Goal: Information Seeking & Learning: Learn about a topic

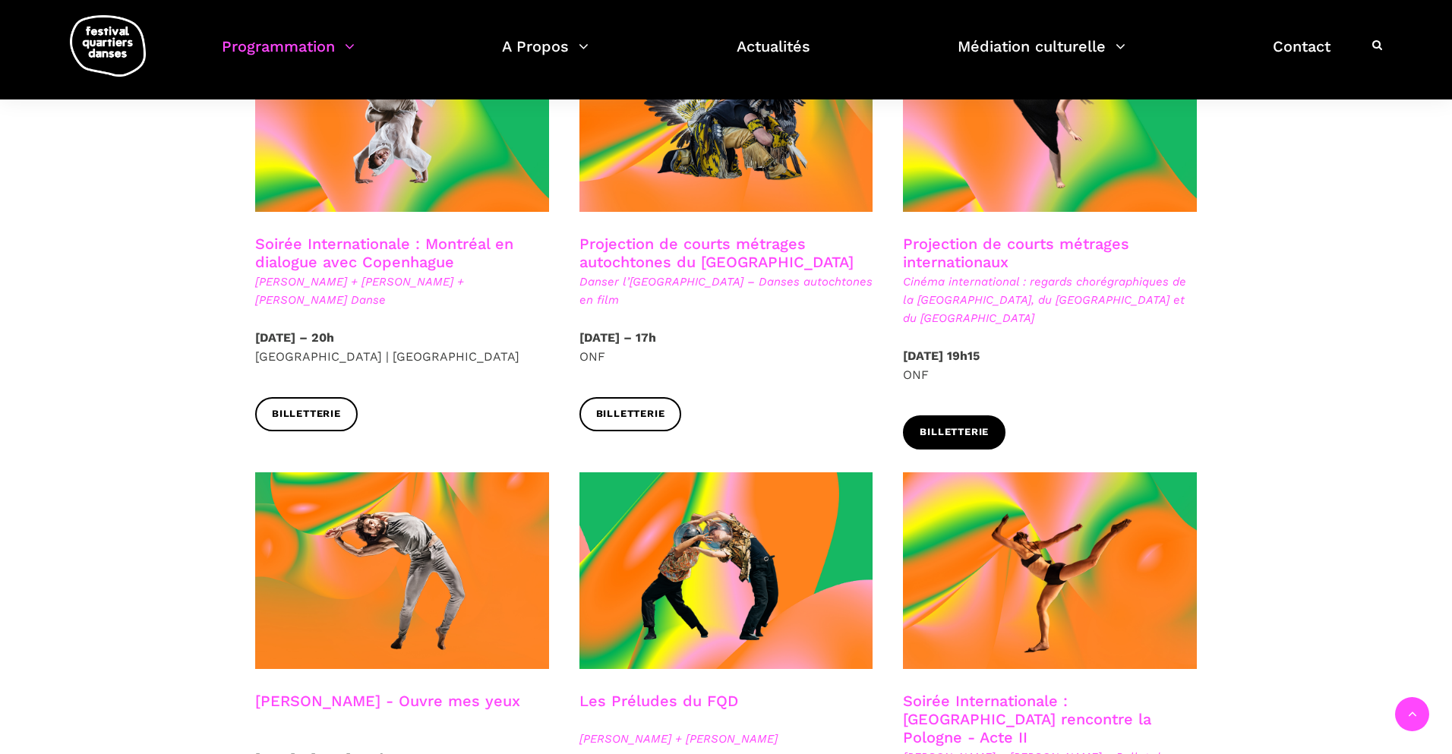
scroll to position [920, 0]
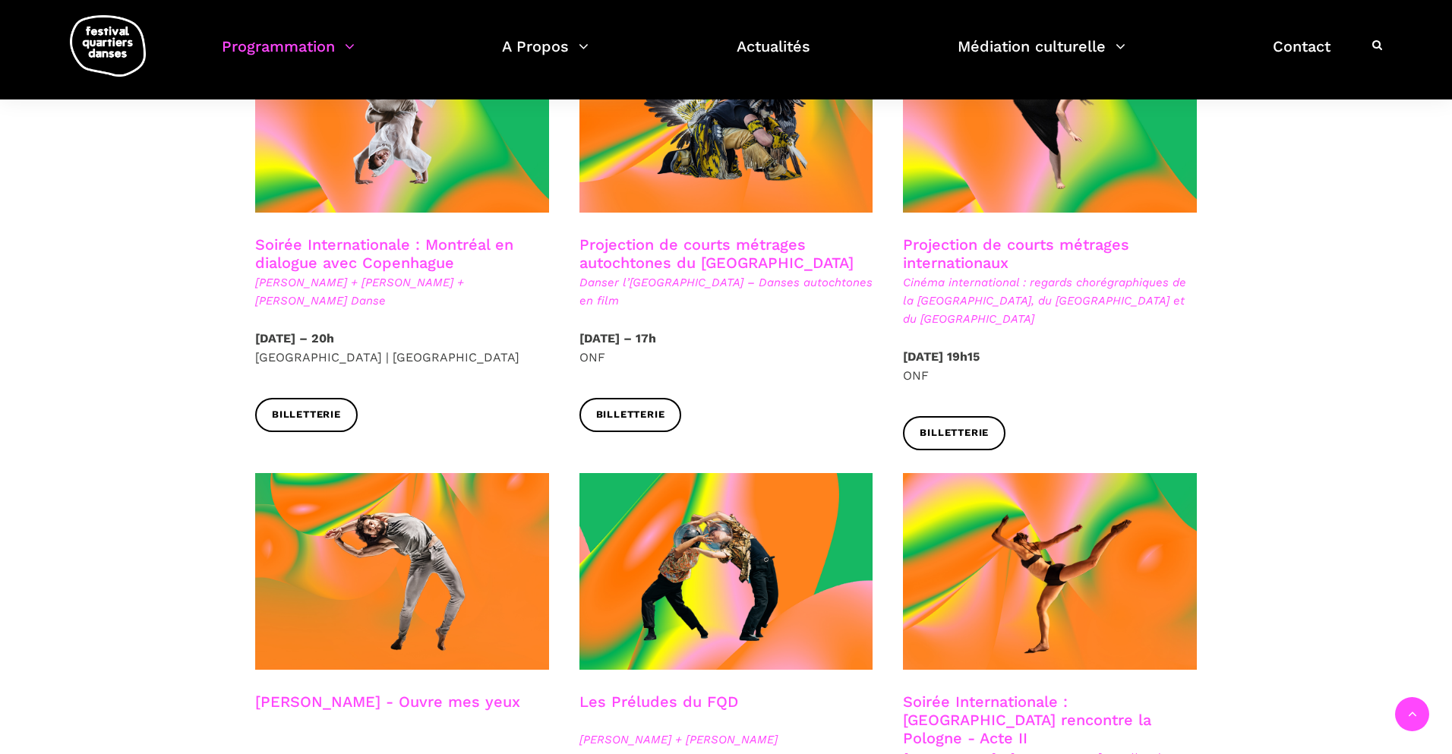
click at [737, 235] on h3 "Projection de courts métrages autochtones du Québec" at bounding box center [726, 254] width 294 height 38
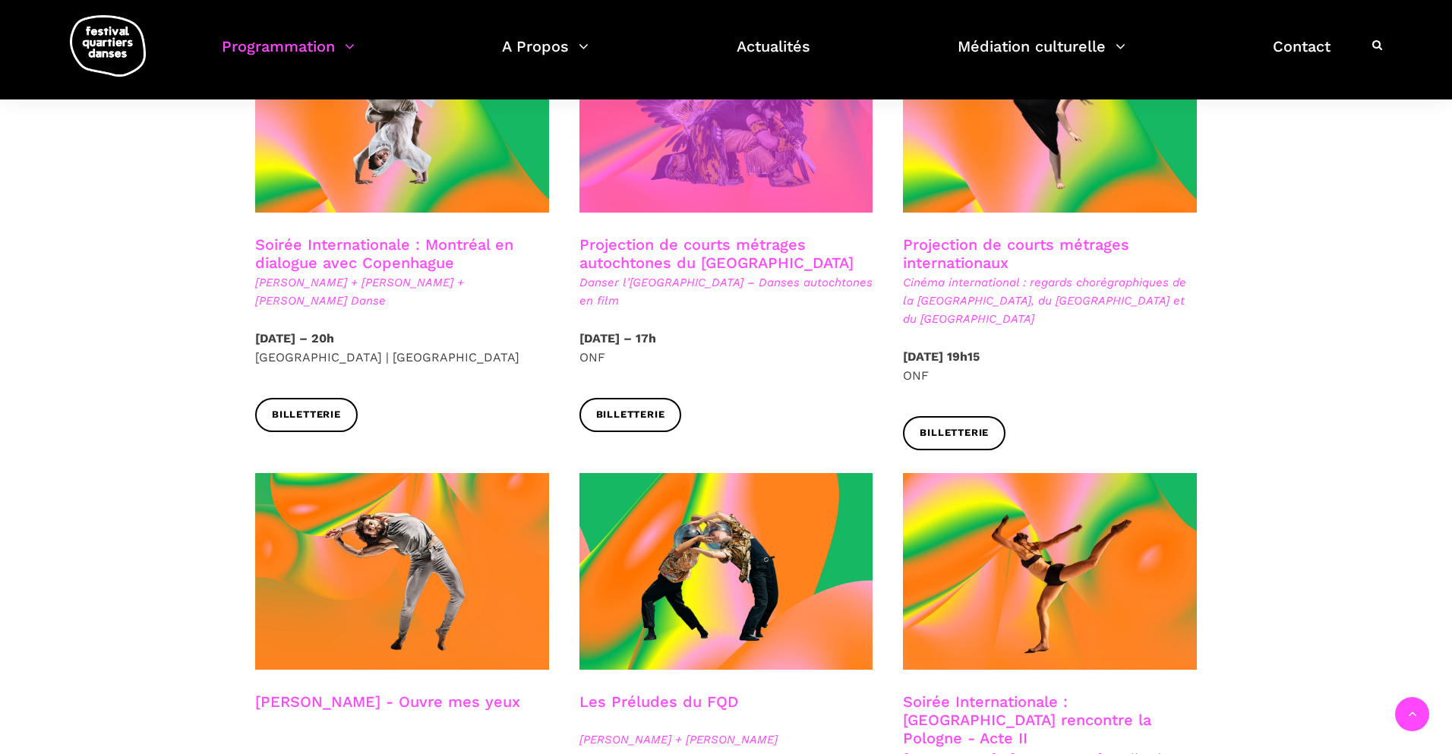
click at [675, 153] on span at bounding box center [726, 114] width 294 height 197
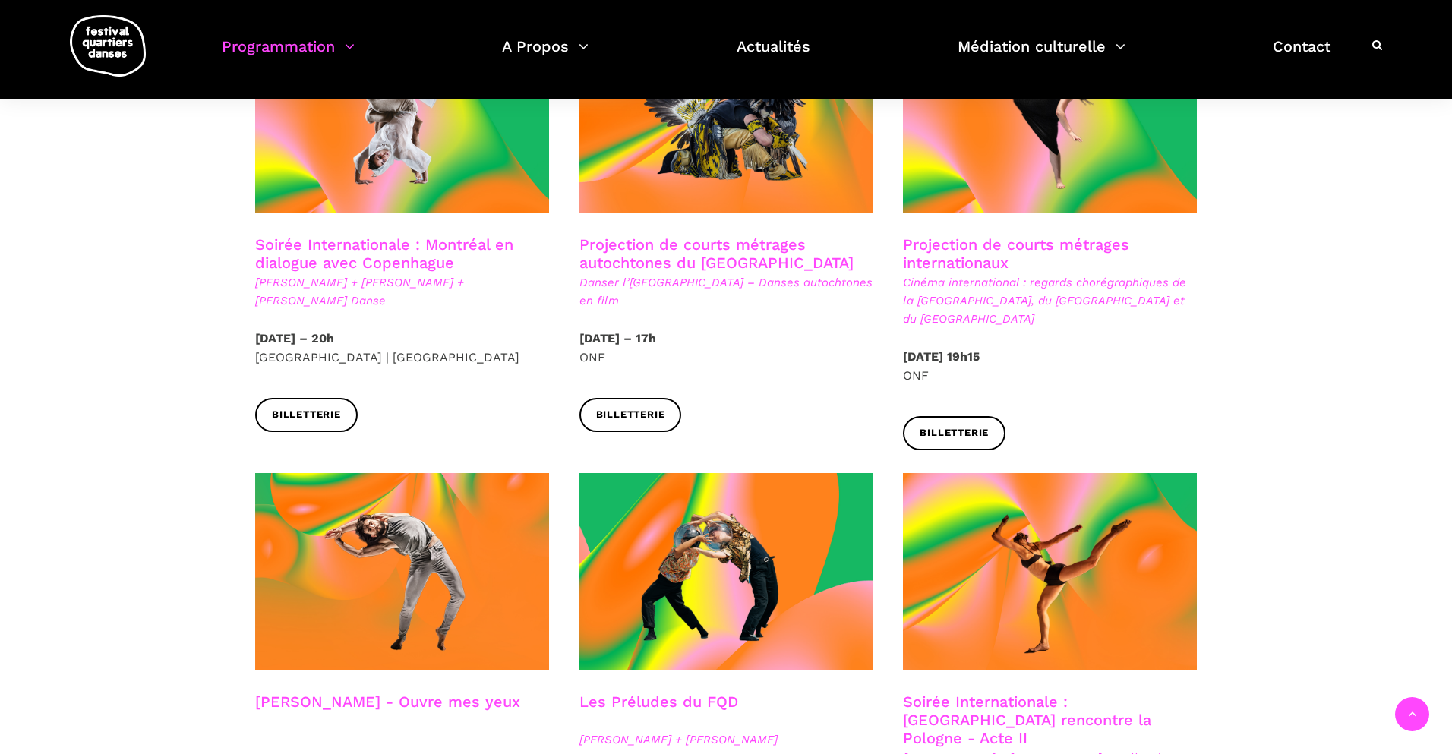
click at [980, 251] on h3 "Projection de courts métrages internationaux" at bounding box center [1050, 254] width 294 height 38
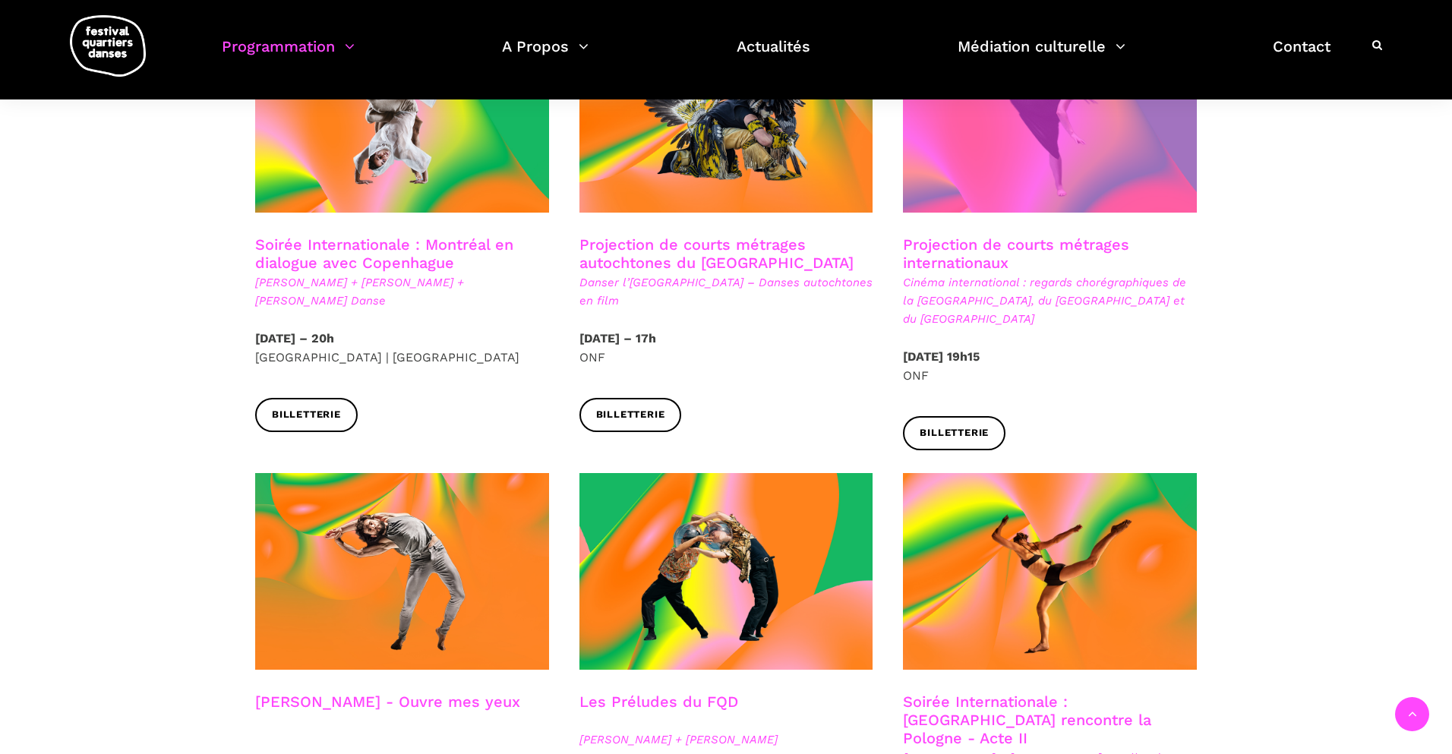
click at [950, 173] on span at bounding box center [1050, 114] width 294 height 197
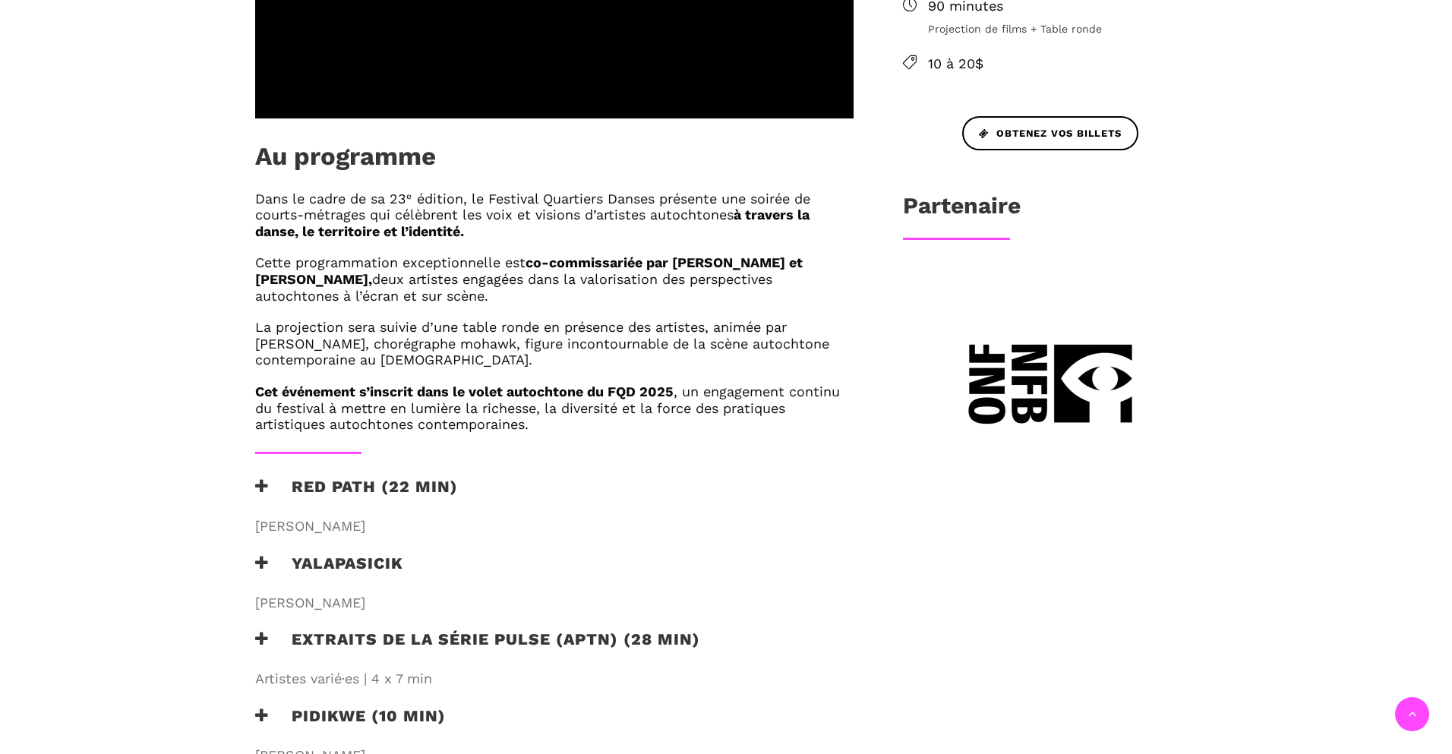
scroll to position [743, 0]
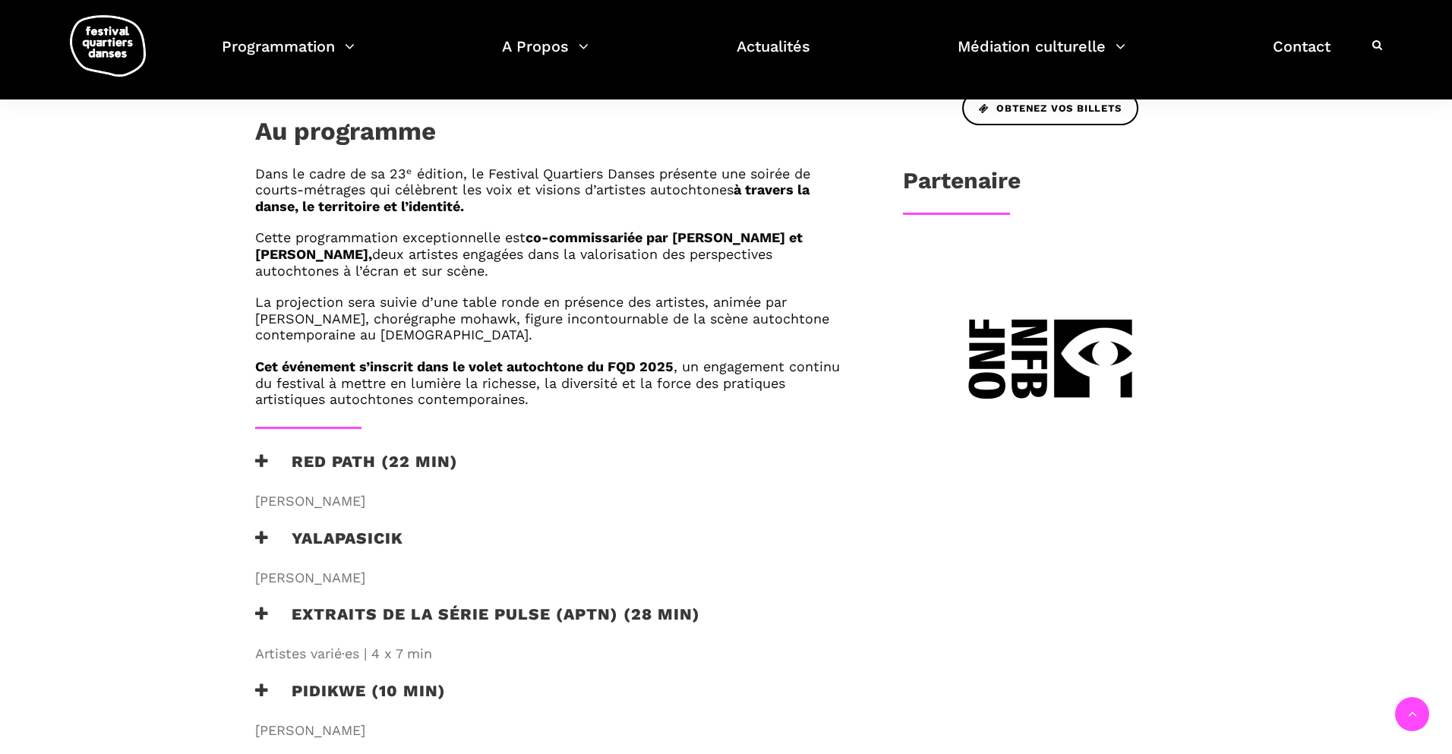
click at [460, 346] on div "Dans le cadre de sa 23ᵉ édition, le Festival Quartiers Danses présente une soir…" at bounding box center [554, 287] width 598 height 242
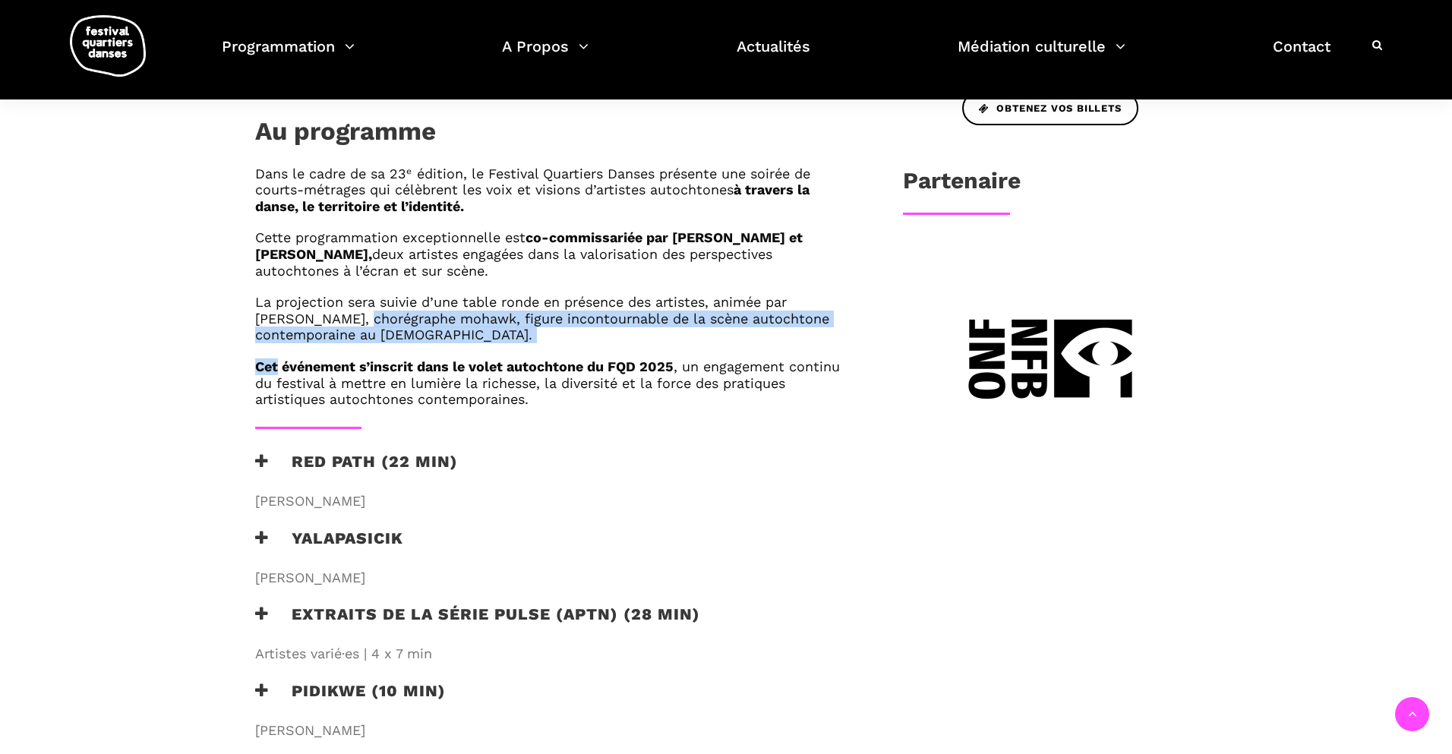
drag, startPoint x: 460, startPoint y: 346, endPoint x: 326, endPoint y: 324, distance: 136.1
click at [326, 324] on div "Dans le cadre de sa 23ᵉ édition, le Festival Quartiers Danses présente une soir…" at bounding box center [554, 287] width 598 height 242
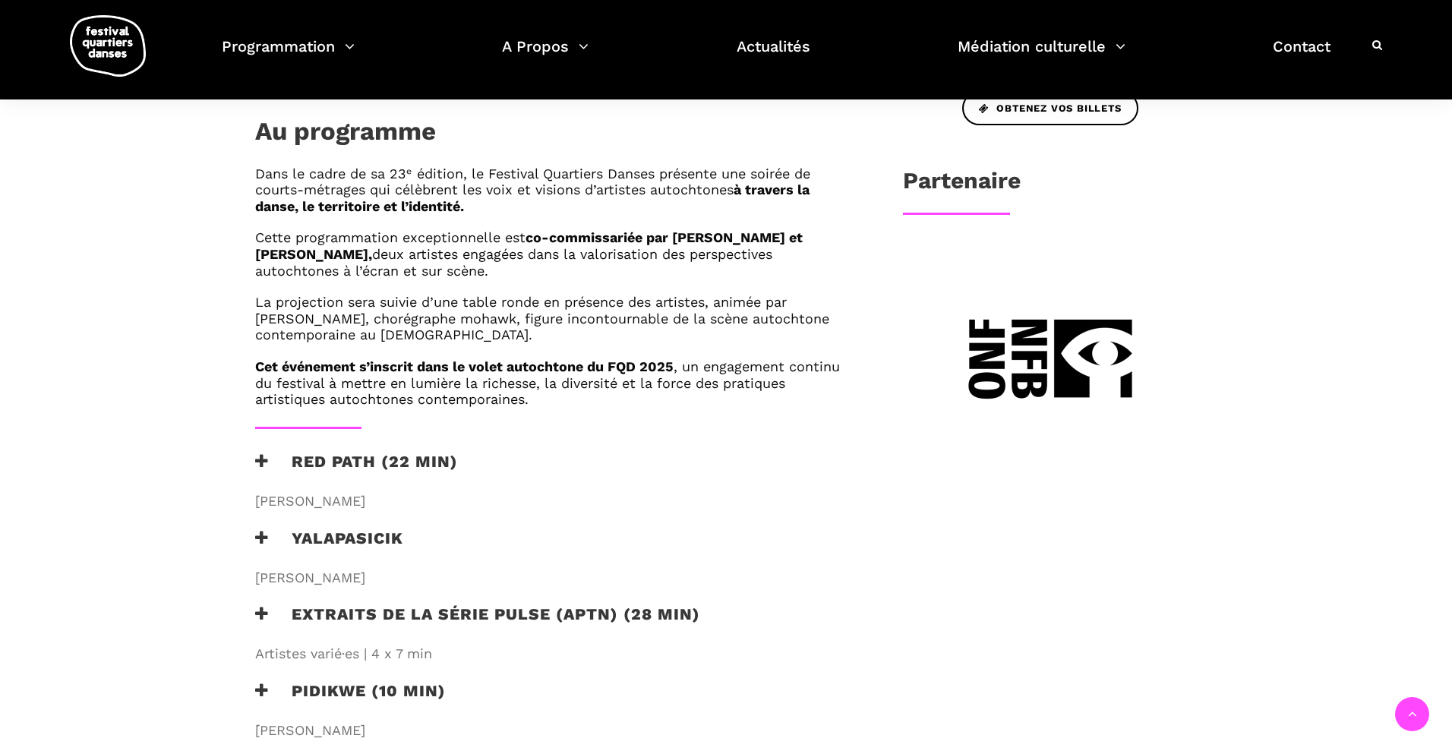
click at [427, 357] on div "Dans le cadre de sa 23ᵉ édition, le Festival Quartiers Danses présente une soir…" at bounding box center [554, 287] width 598 height 242
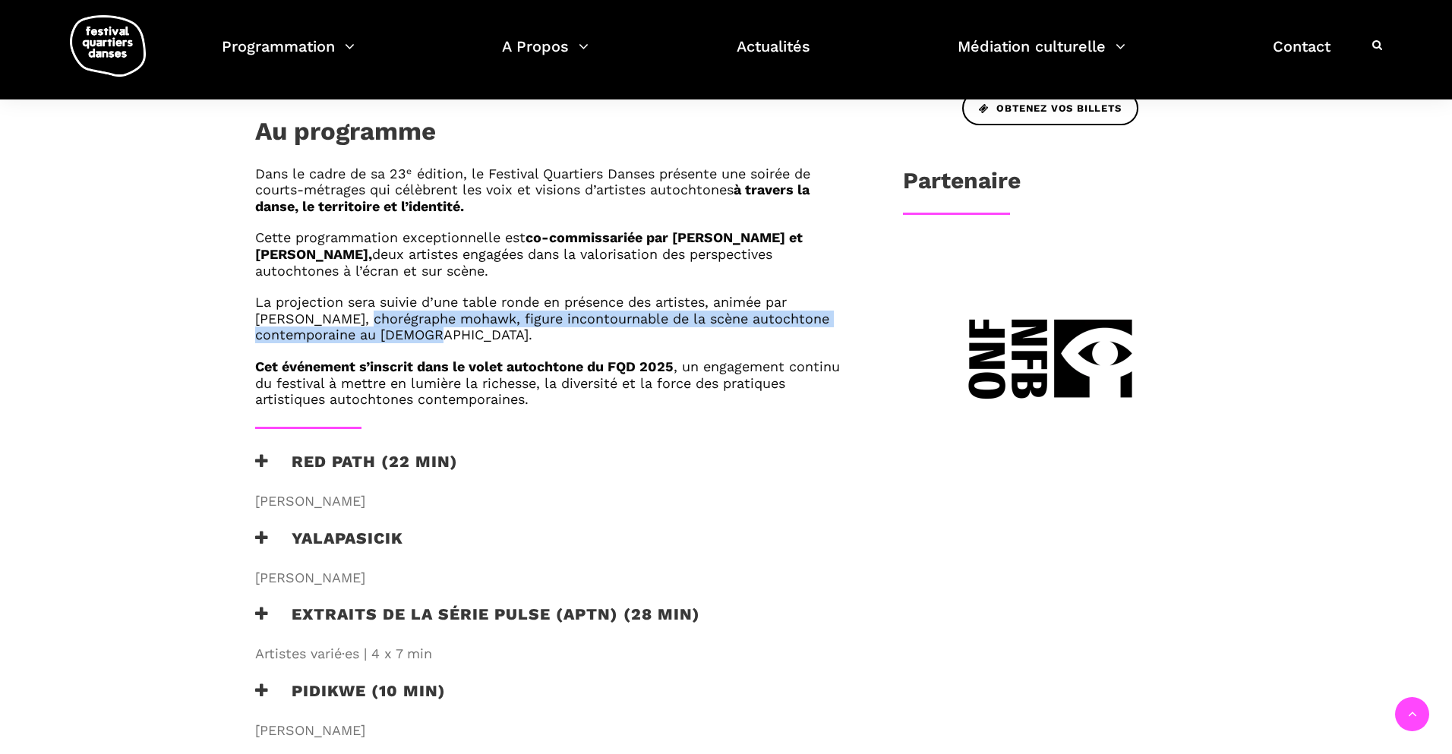
drag, startPoint x: 433, startPoint y: 338, endPoint x: 304, endPoint y: 320, distance: 130.3
click at [304, 320] on h6 "La projection sera suivie d’une table ronde en présence des artistes, animée pa…" at bounding box center [554, 318] width 598 height 49
copy h6 "chorégraphe mohawk, figure incontournable de la scène autochtone contemporaine …"
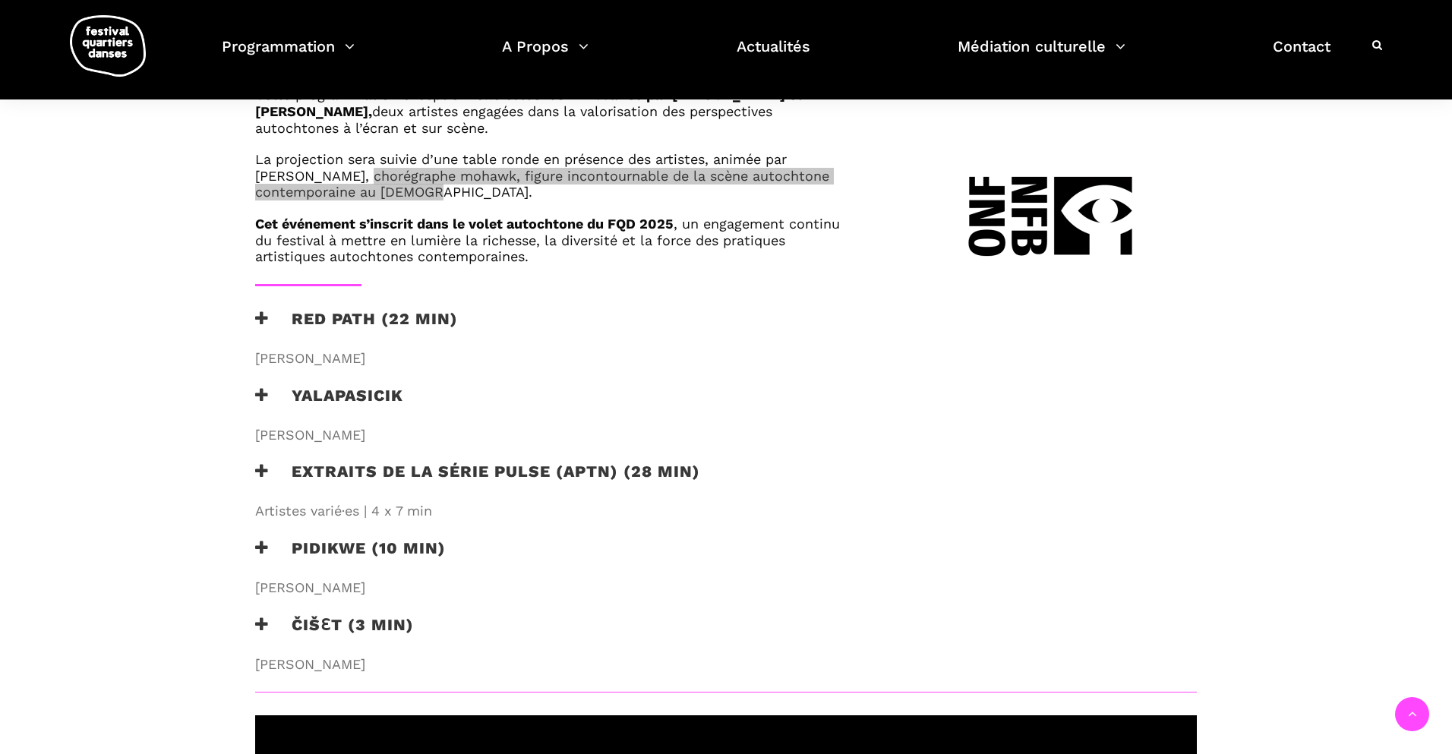
scroll to position [891, 0]
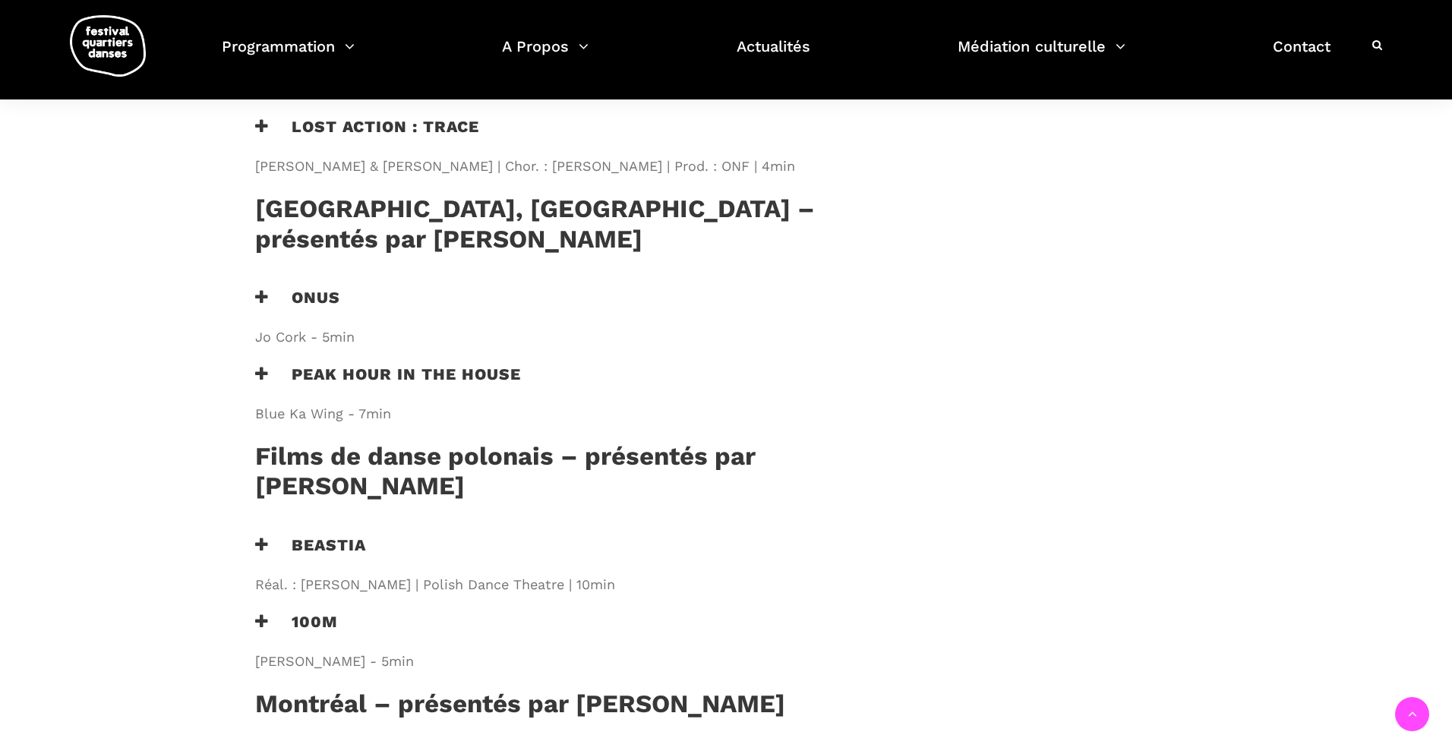
scroll to position [1187, 0]
